Goal: Task Accomplishment & Management: Use online tool/utility

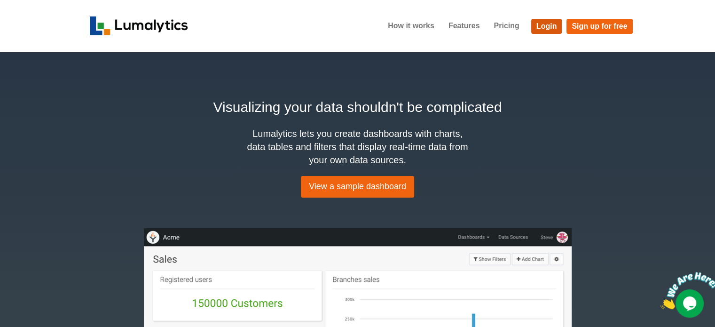
click at [544, 24] on link "Login" at bounding box center [546, 26] width 31 height 15
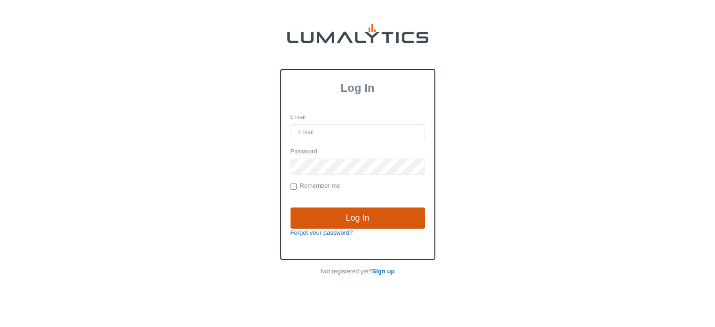
type input "[EMAIL_ADDRESS][DOMAIN_NAME]"
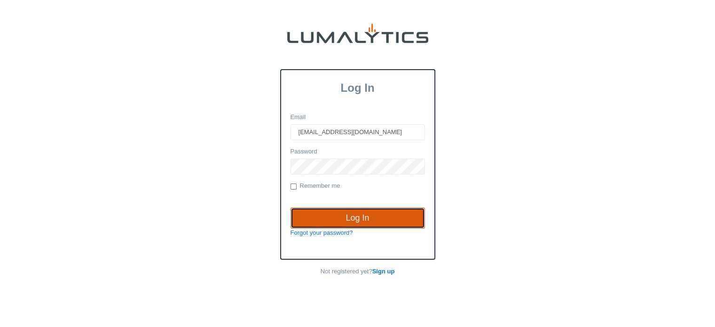
click at [362, 214] on input "Log In" at bounding box center [357, 218] width 134 height 22
